Goal: Find contact information: Find contact information

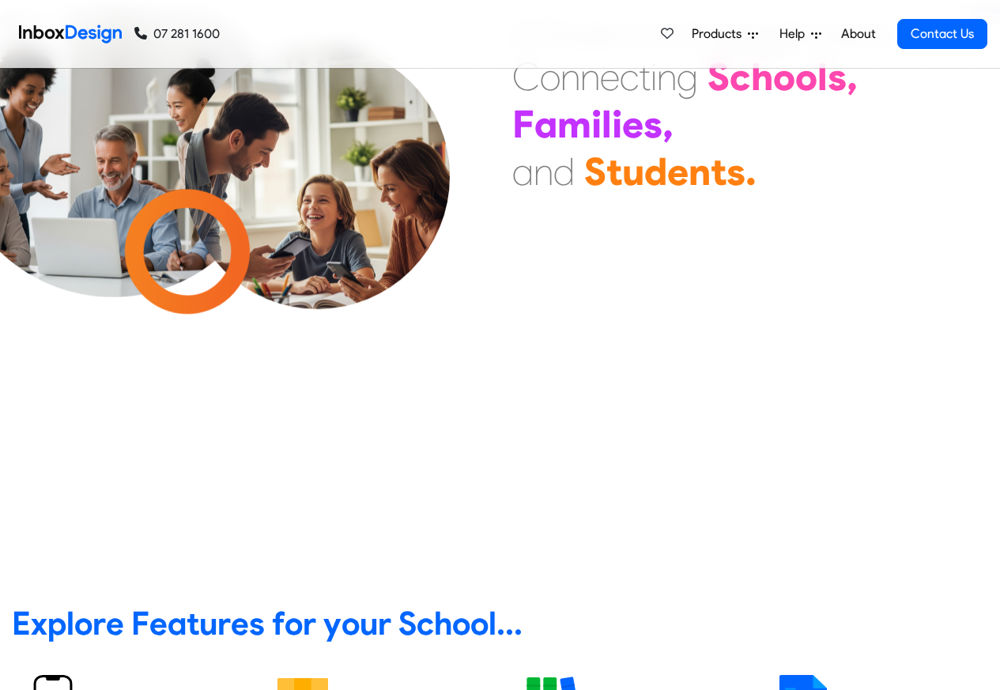
scroll to position [664, 0]
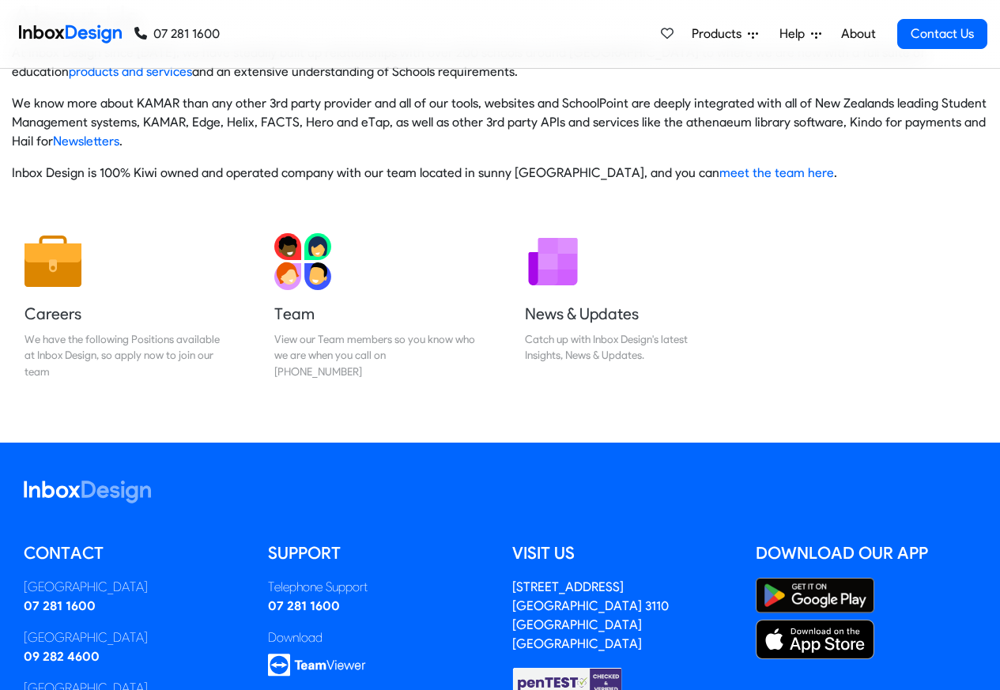
scroll to position [262, 0]
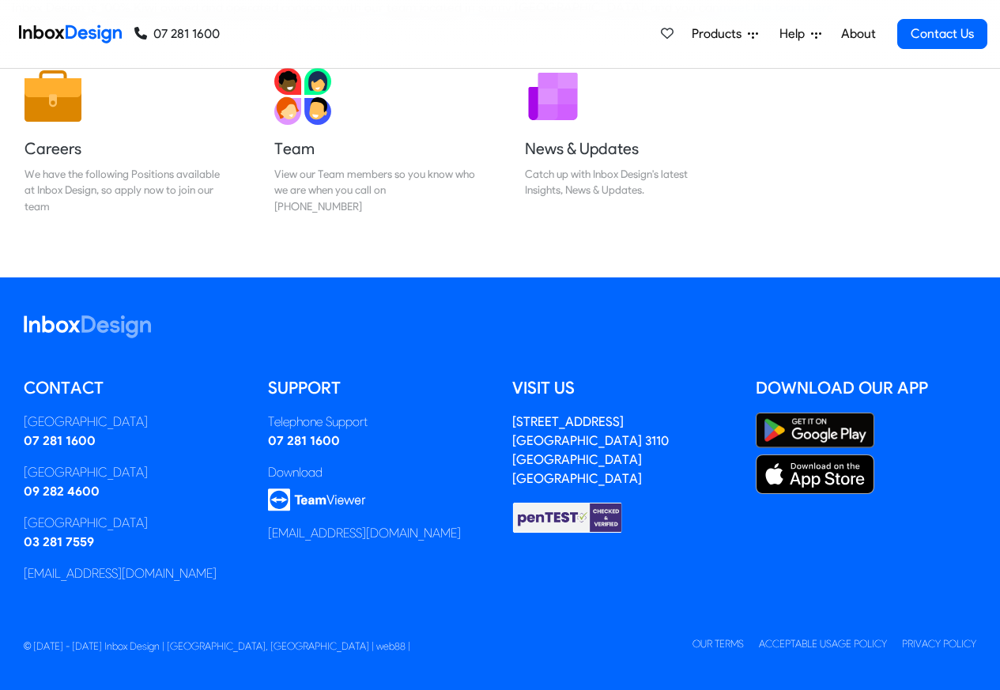
click at [212, 32] on link "07 281 1600" at bounding box center [176, 34] width 85 height 19
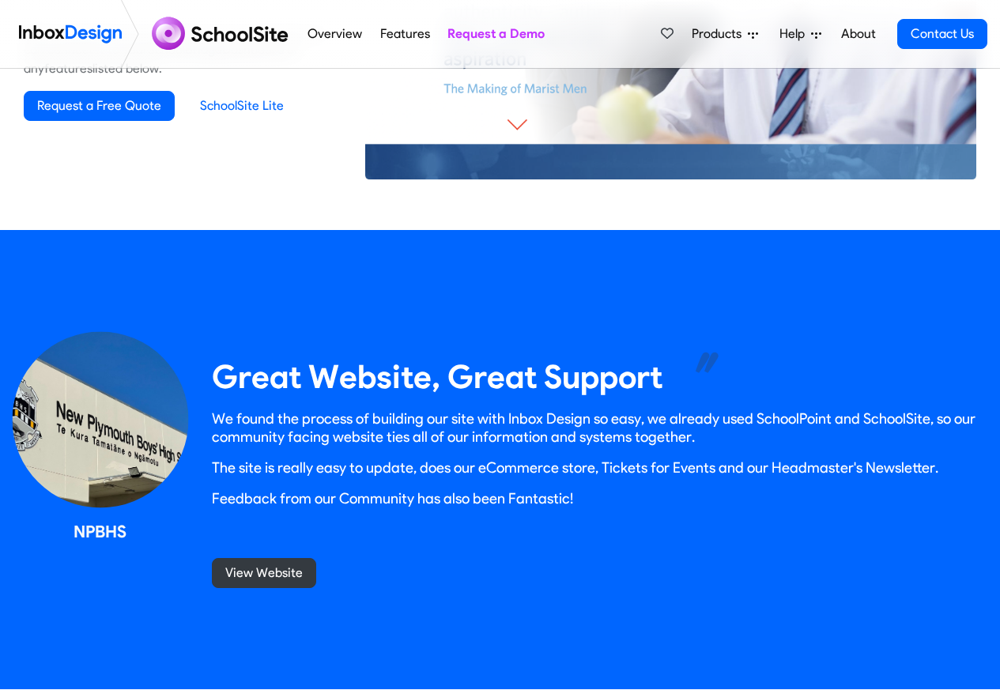
scroll to position [1328, 0]
